Goal: Find specific page/section

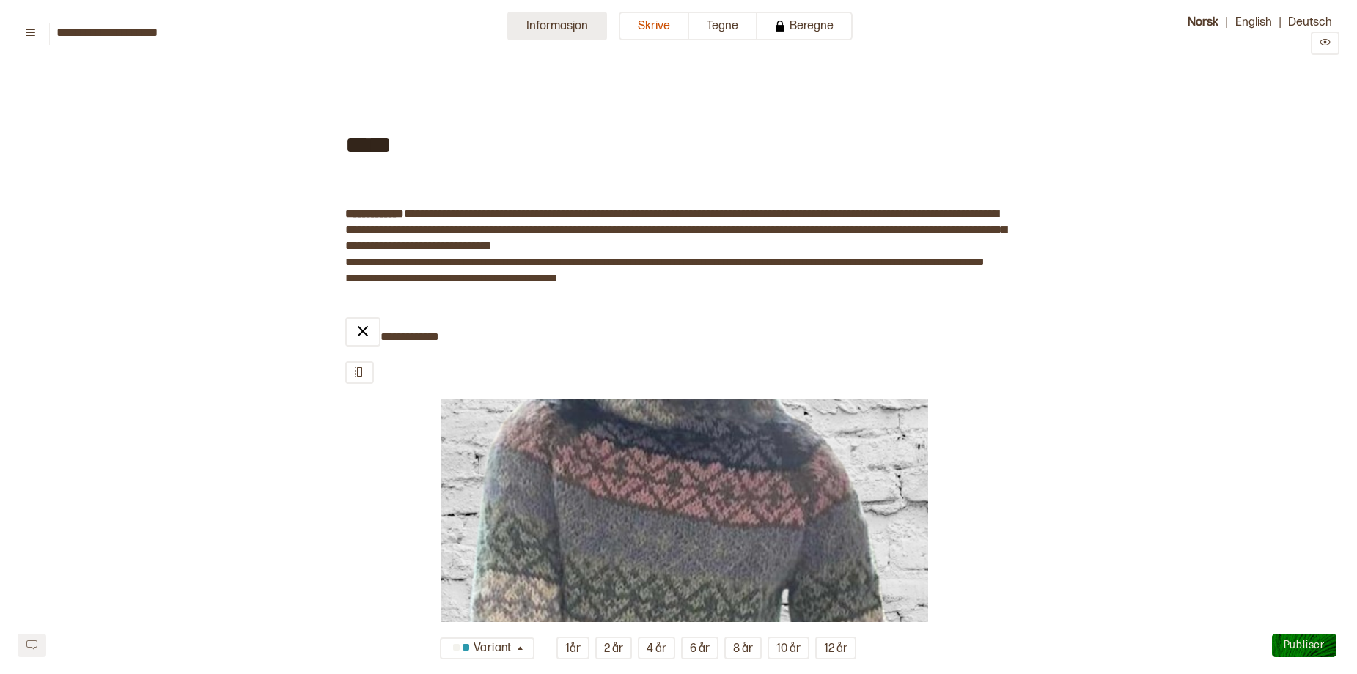
click at [554, 19] on button "Informasjon" at bounding box center [557, 26] width 100 height 29
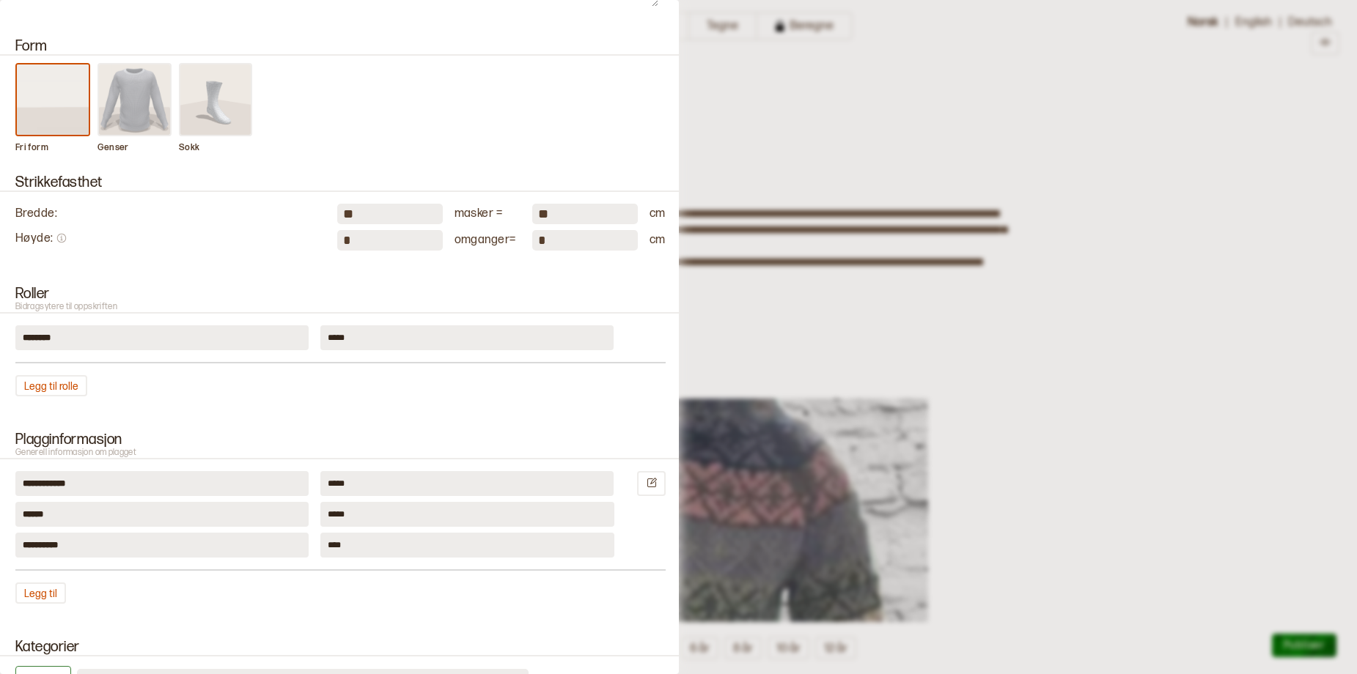
scroll to position [73, 0]
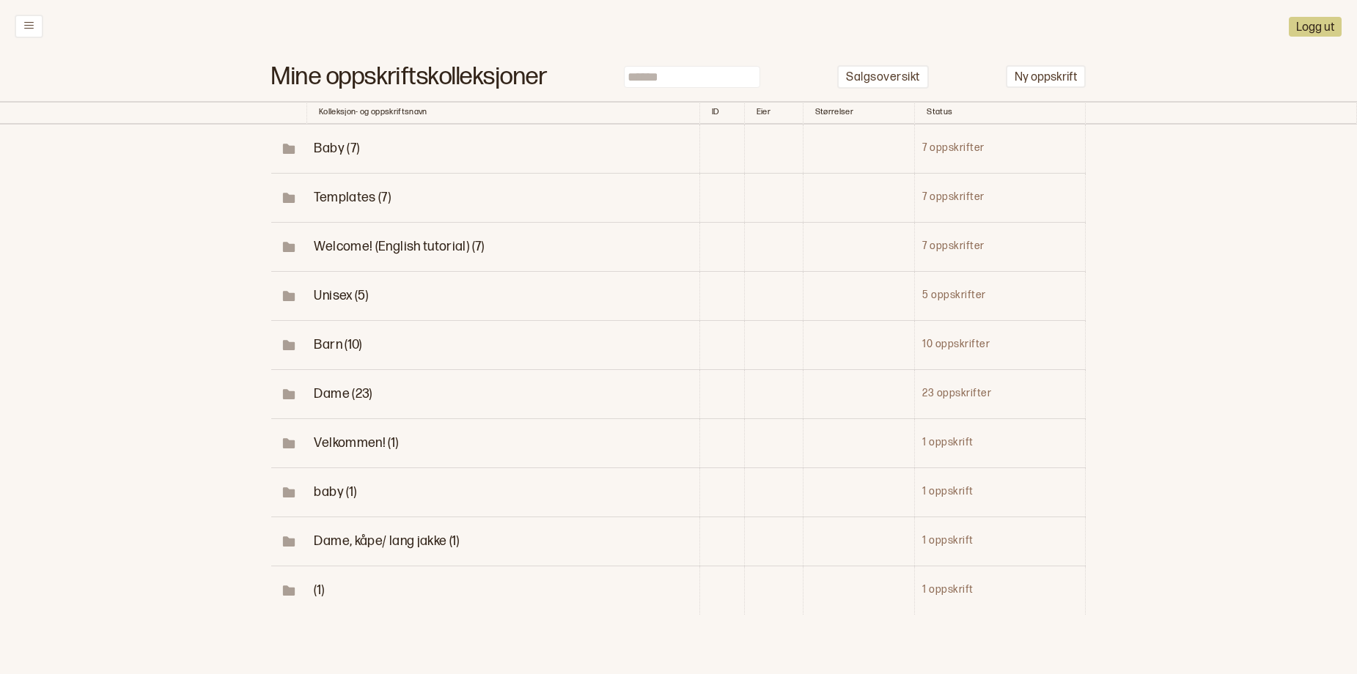
click at [320, 402] on span "Dame (23)" at bounding box center [343, 393] width 58 height 15
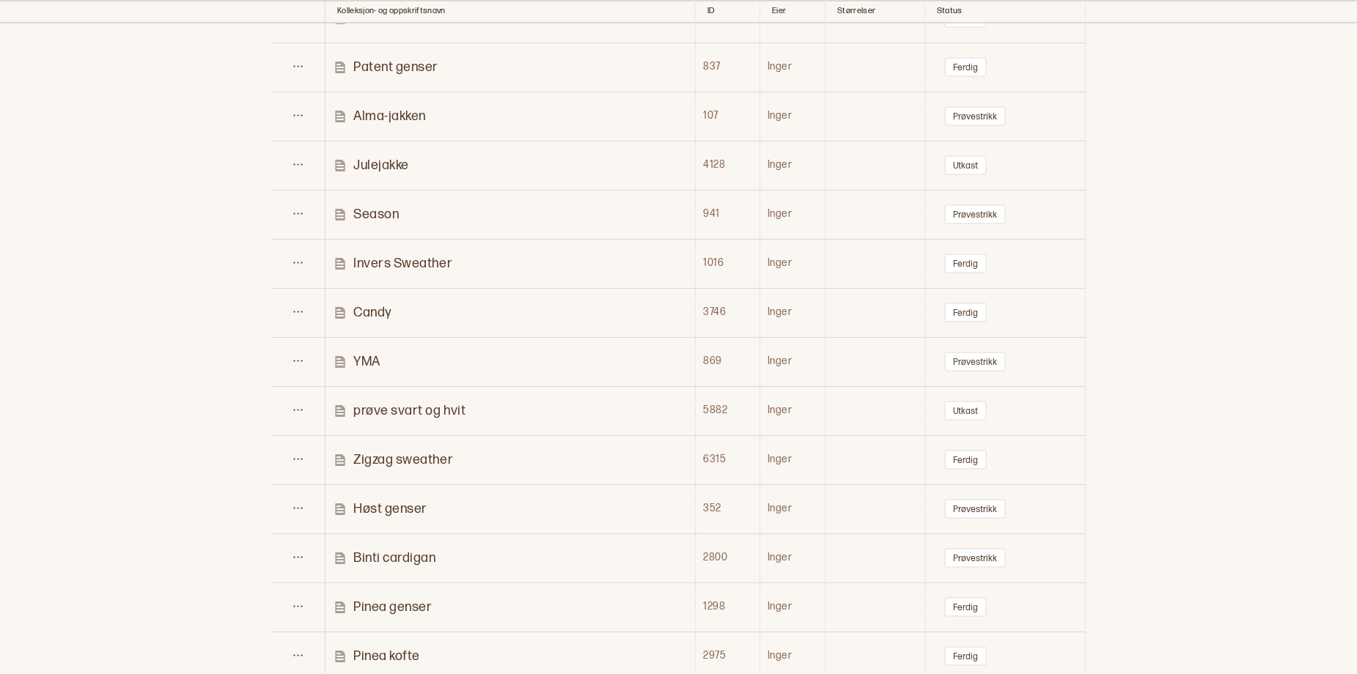
scroll to position [628, 0]
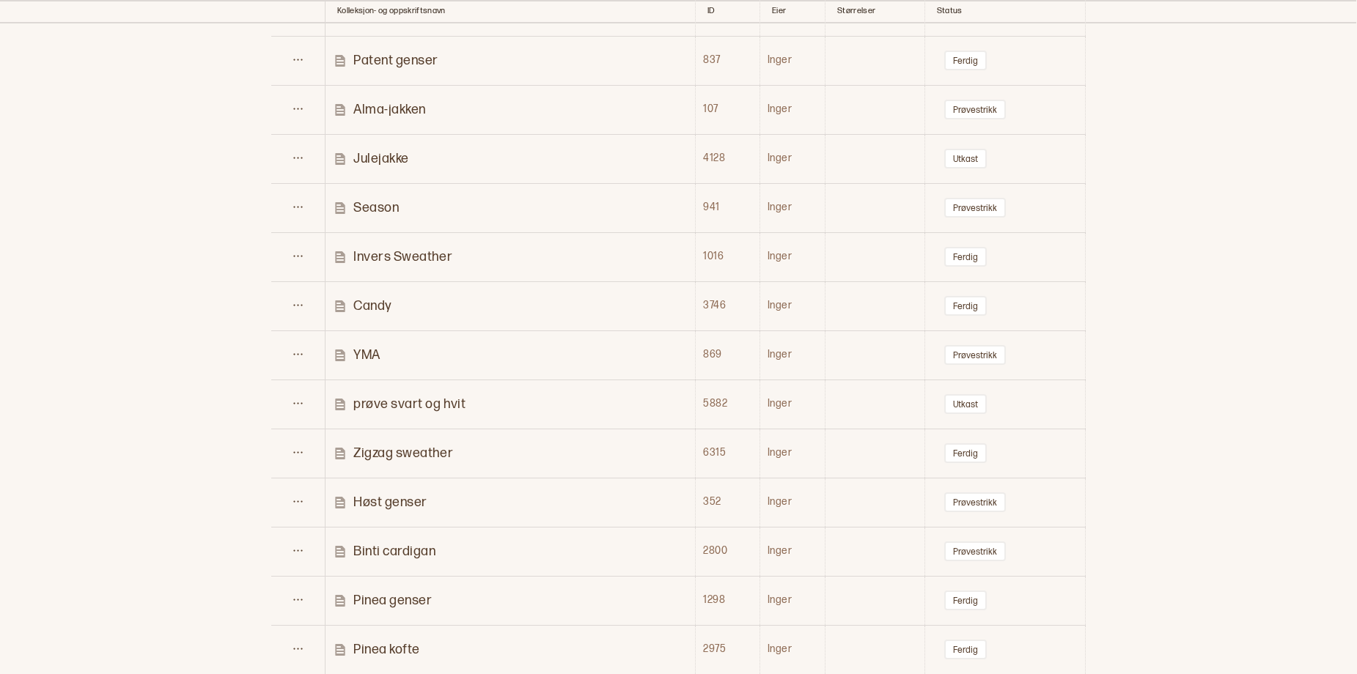
click at [406, 265] on p "Invers Sweather" at bounding box center [402, 256] width 99 height 17
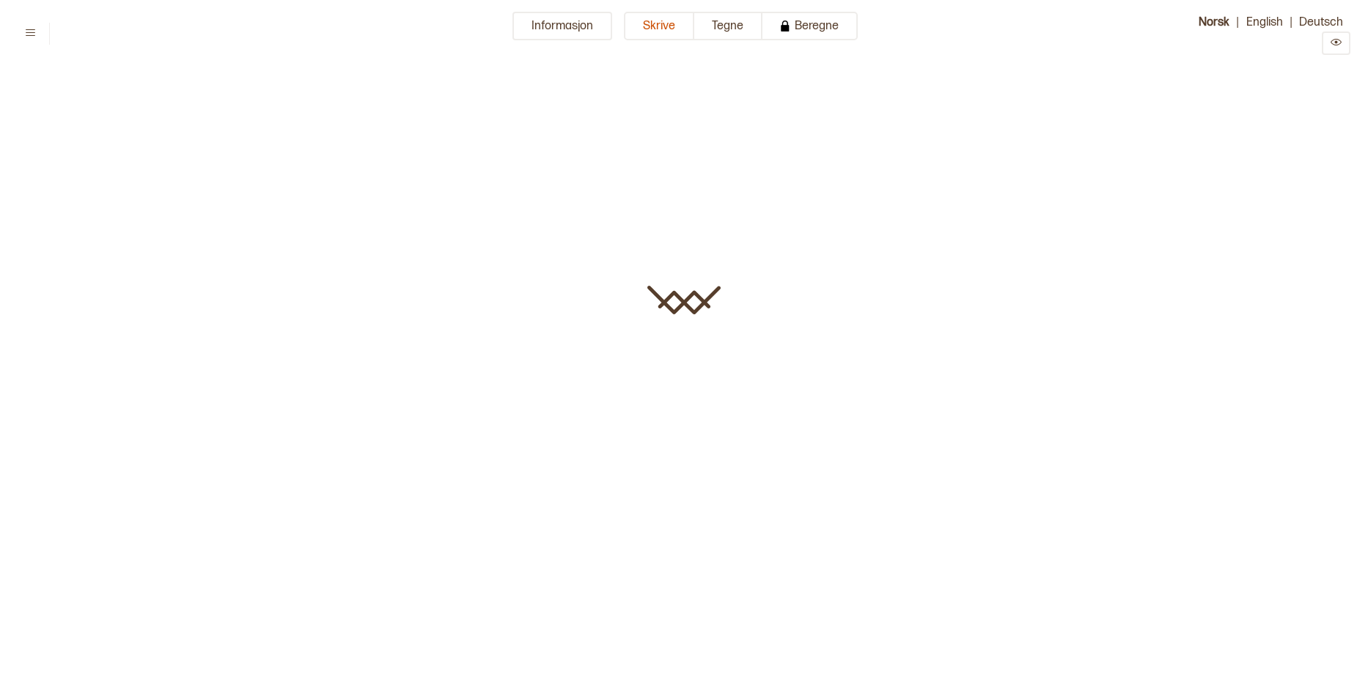
type input "**********"
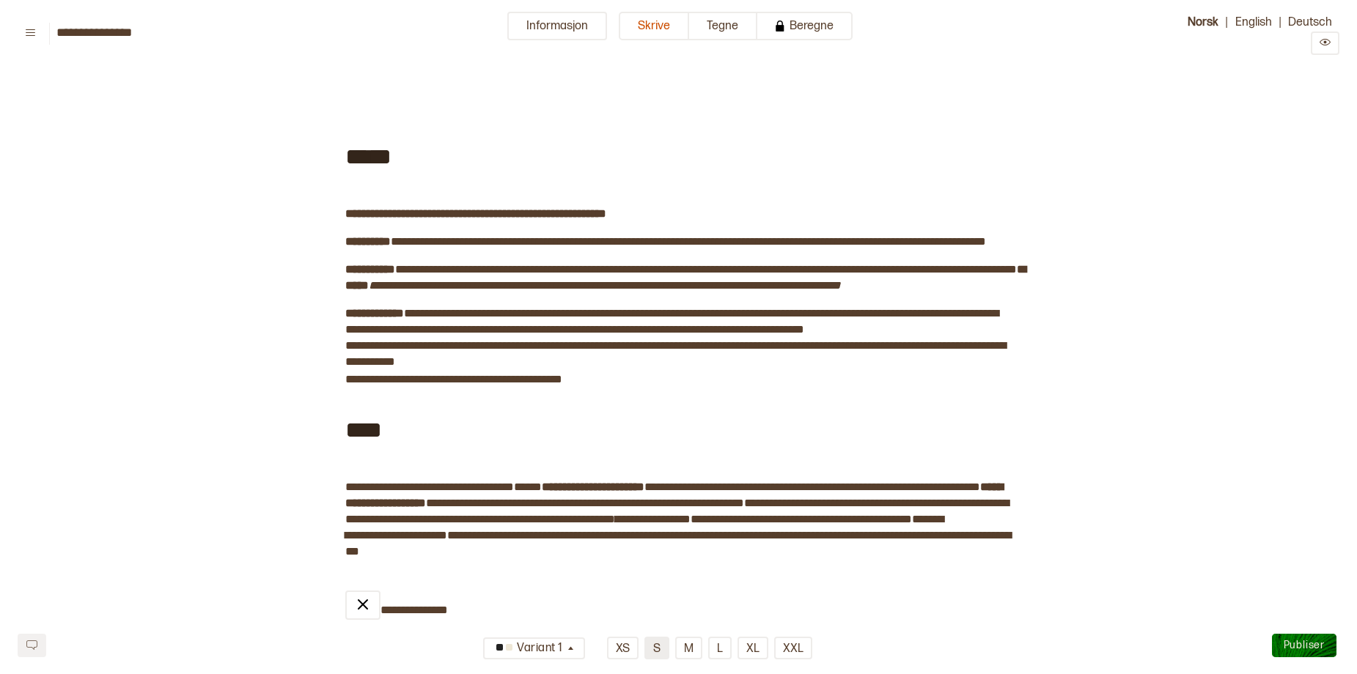
click at [656, 651] on button "S" at bounding box center [656, 648] width 25 height 23
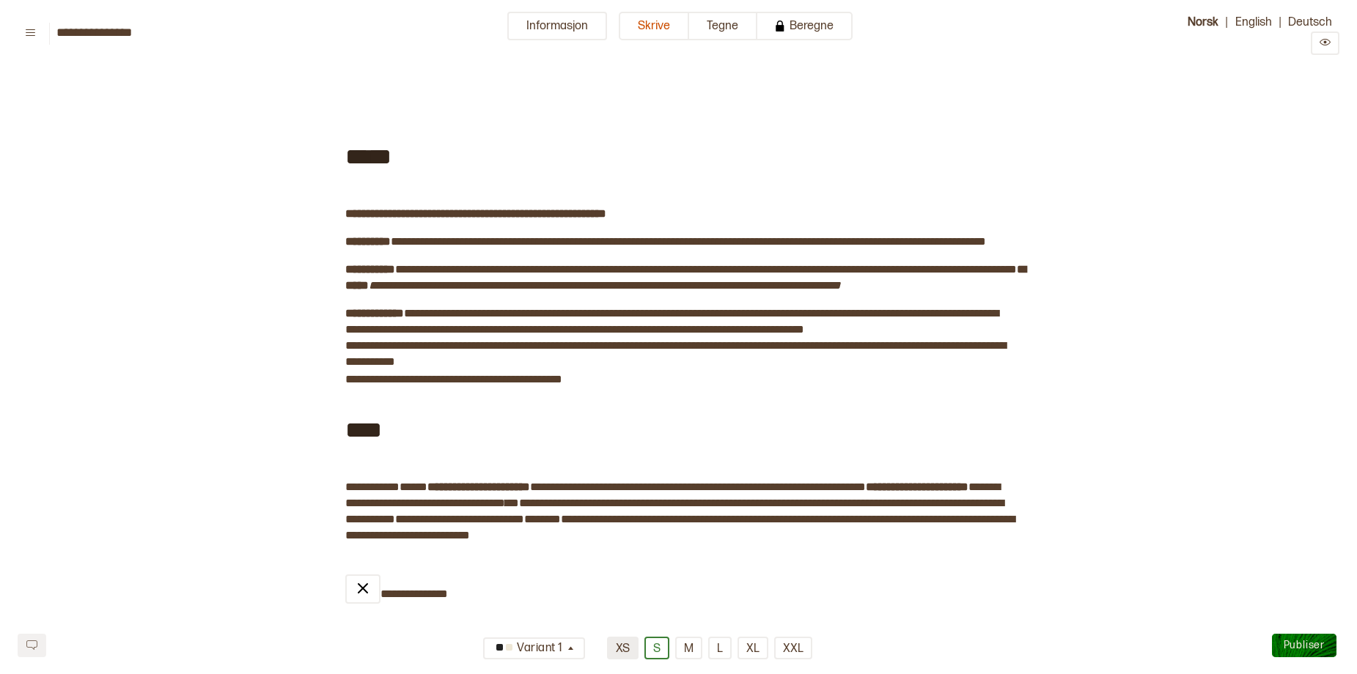
click at [619, 654] on button "XS" at bounding box center [623, 648] width 32 height 23
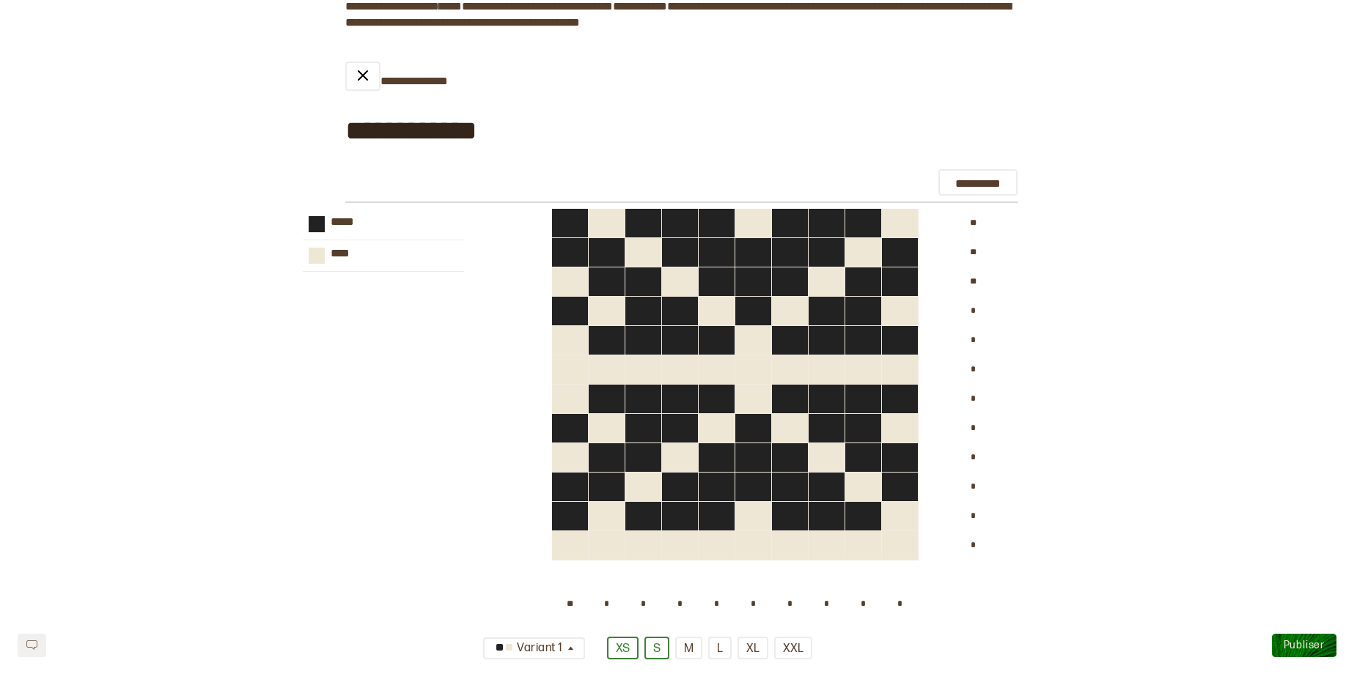
scroll to position [586, 0]
